Goal: Task Accomplishment & Management: Manage account settings

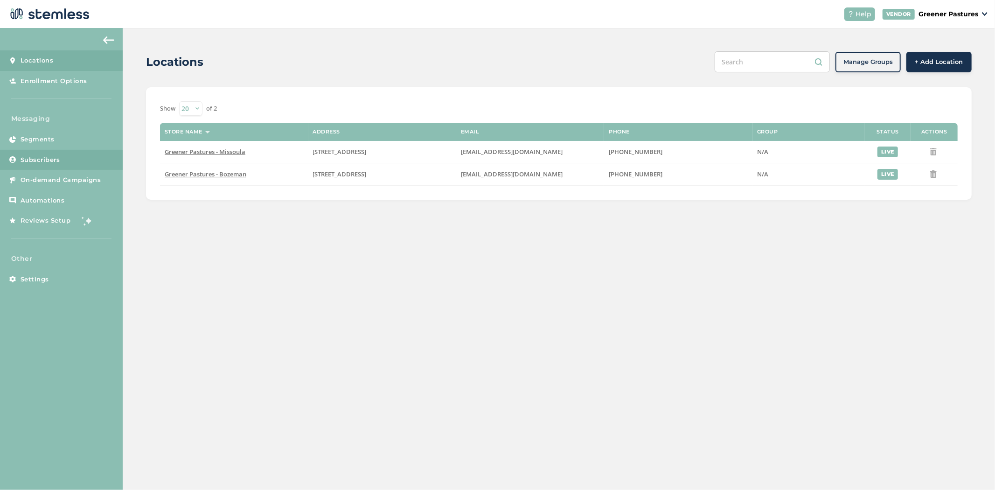
click at [49, 150] on link "Subscribers" at bounding box center [61, 160] width 123 height 21
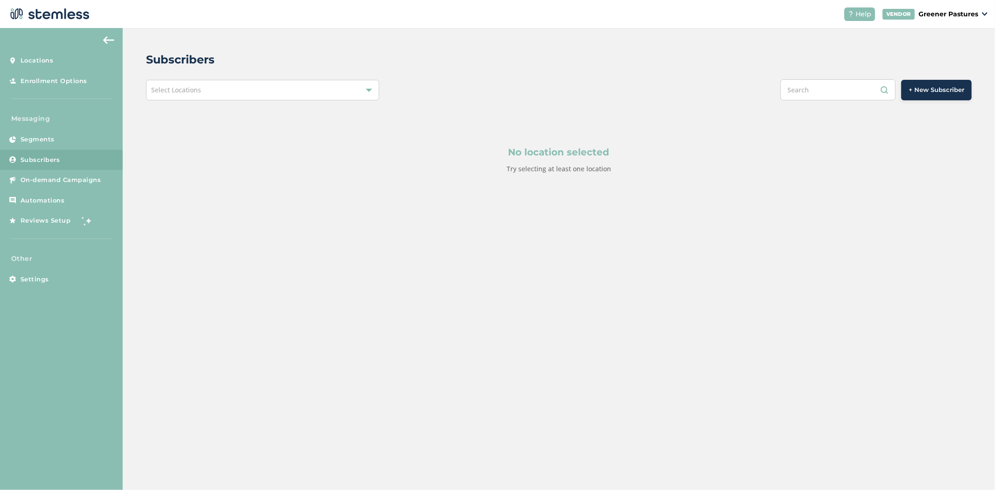
click at [314, 90] on div "Select Locations" at bounding box center [262, 90] width 233 height 21
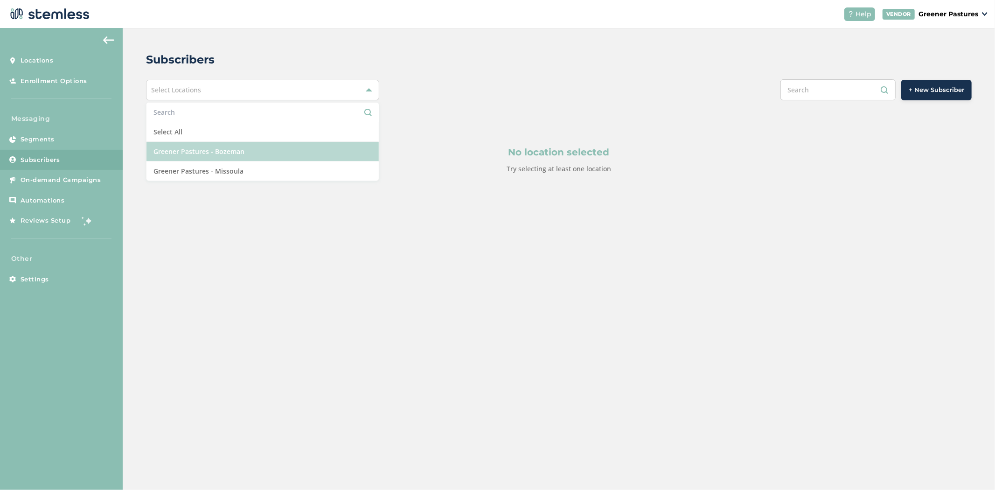
click at [267, 148] on li "Greener Pastures - Bozeman" at bounding box center [262, 152] width 232 height 20
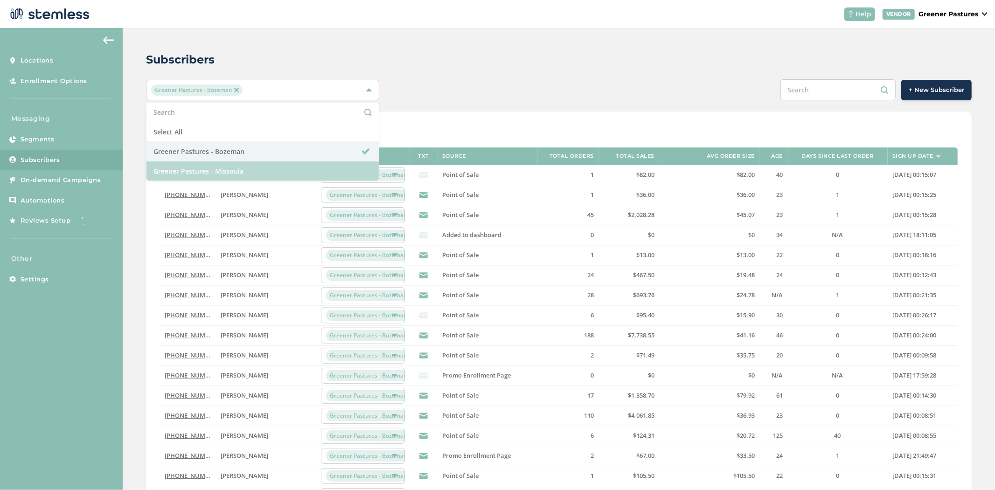
click at [321, 167] on li "Greener Pastures - Missoula" at bounding box center [262, 170] width 232 height 19
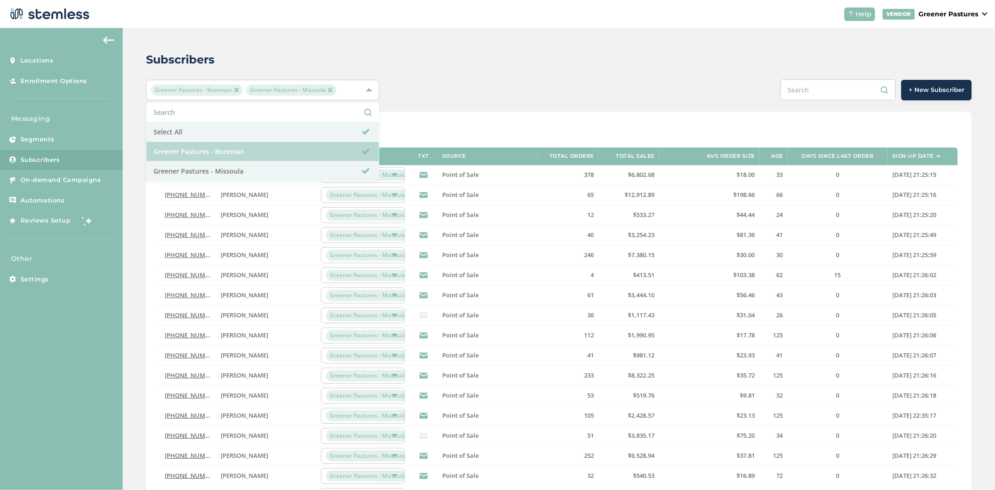
click at [262, 149] on li "Greener Pastures - Bozeman" at bounding box center [262, 152] width 232 height 20
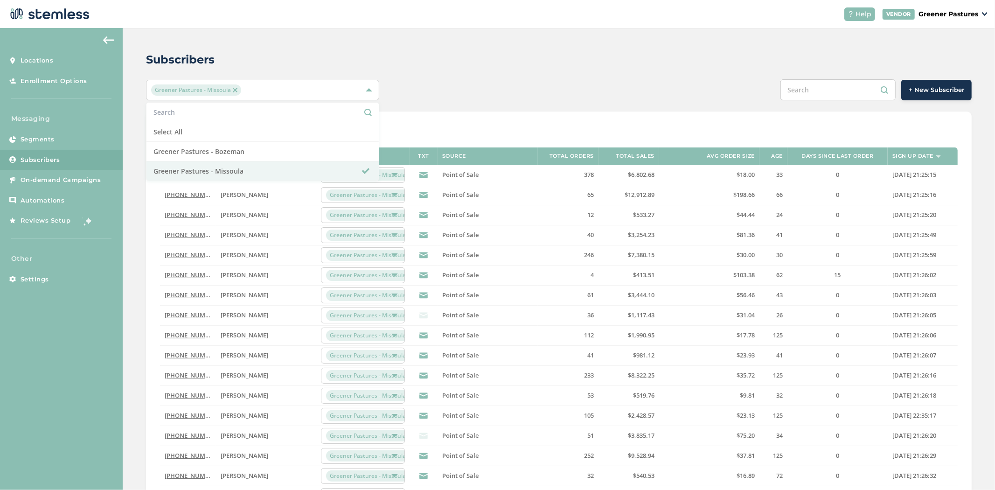
click at [476, 89] on div "Greener Pastures - Missoula Select All Greener Pastures - Bozeman Greener Pastu…" at bounding box center [559, 89] width 826 height 21
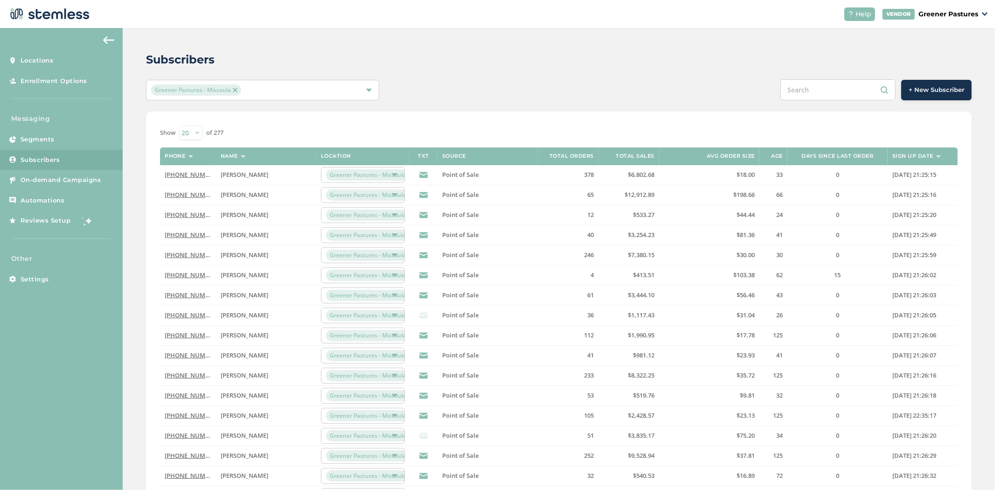
click at [283, 97] on div "Greener Pastures - Missoula" at bounding box center [262, 90] width 233 height 21
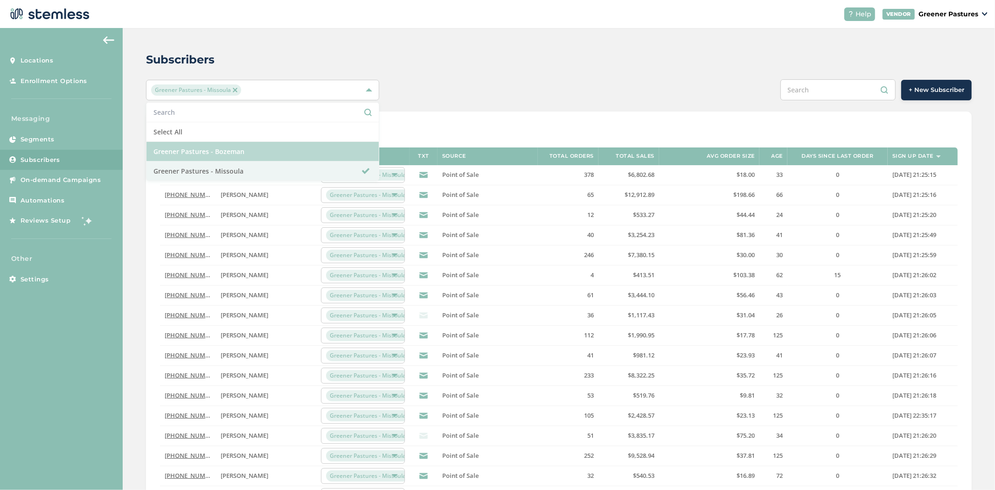
click at [249, 160] on li "Greener Pastures - Bozeman" at bounding box center [262, 152] width 232 height 20
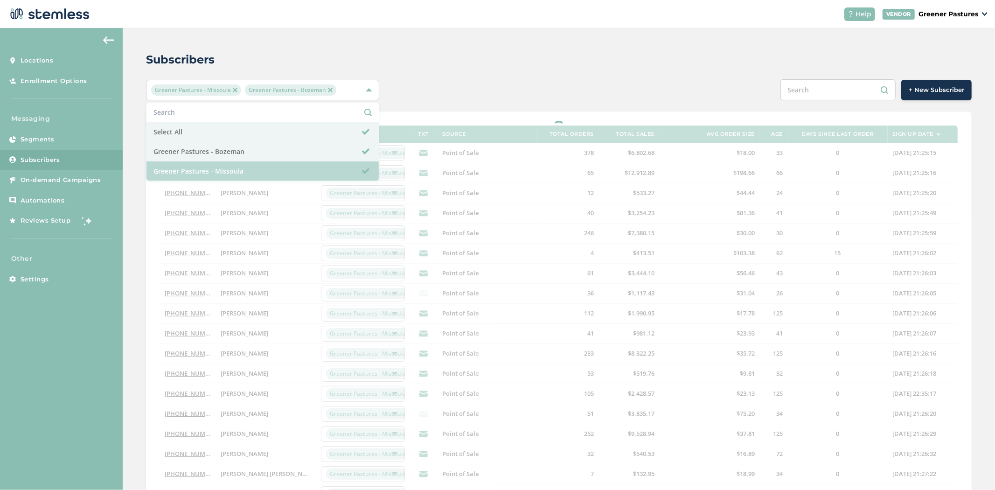
click at [246, 173] on li "Greener Pastures - Missoula" at bounding box center [262, 170] width 232 height 19
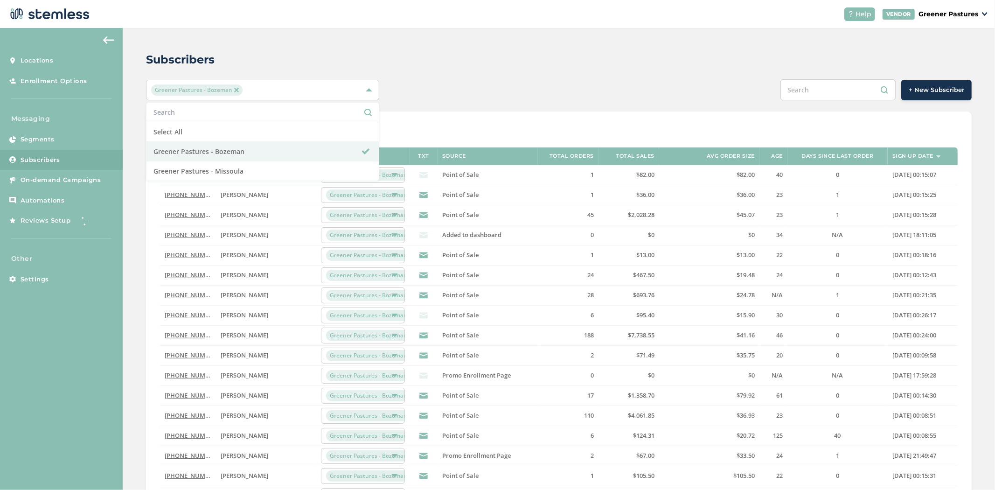
click at [479, 77] on div "Subscribers Greener Pastures - Bozeman Select All Greener Pastures - Bozeman Gr…" at bounding box center [559, 329] width 872 height 603
